Goal: Task Accomplishment & Management: Manage account settings

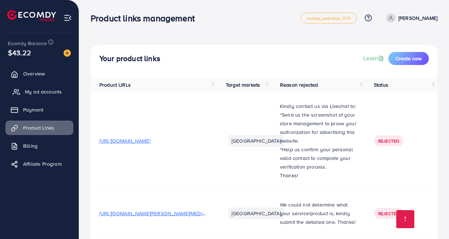
scroll to position [98, 0]
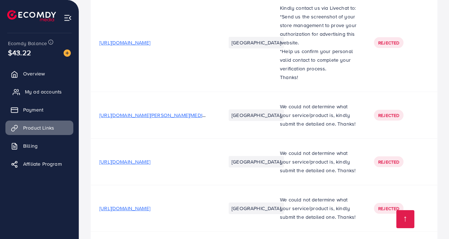
click at [43, 92] on span "My ad accounts" at bounding box center [43, 91] width 37 height 7
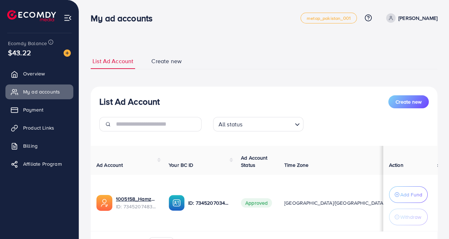
click at [425, 18] on p "[PERSON_NAME]" at bounding box center [417, 18] width 39 height 9
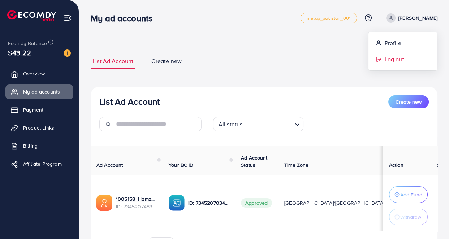
click at [403, 57] on span "Log out" at bounding box center [394, 59] width 20 height 9
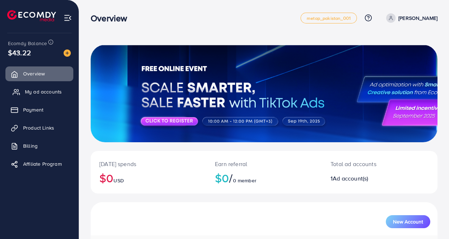
click at [44, 92] on span "My ad accounts" at bounding box center [43, 91] width 37 height 7
